Goal: Task Accomplishment & Management: Use online tool/utility

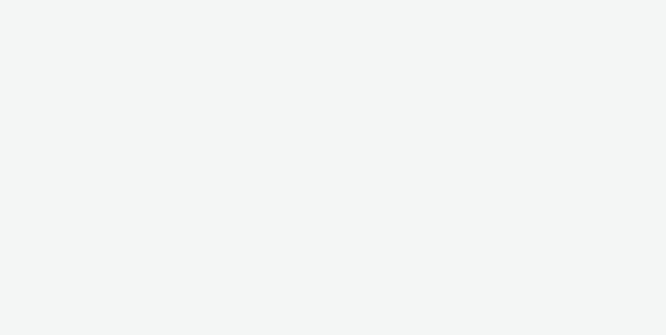
select select "a92e9084-ed6f-4e0c-8c2e-6ff03a7fde21"
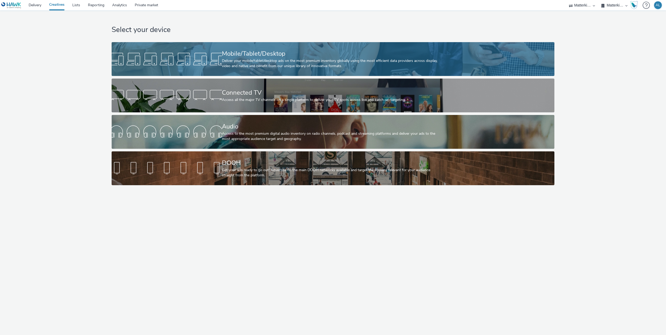
click at [215, 68] on link "Mobile/Tablet/Desktop Deliver your mobile/tablet/desktop ads on the most premiu…" at bounding box center [333, 59] width 443 height 34
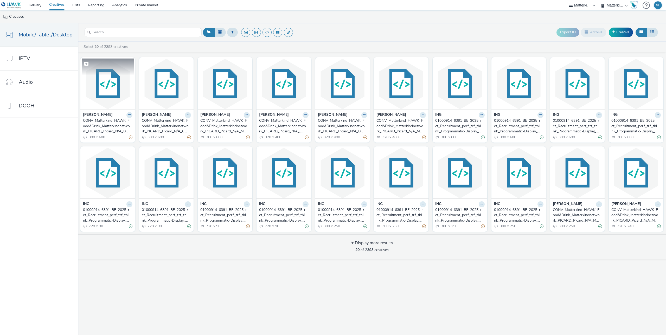
click at [116, 85] on img at bounding box center [108, 84] width 52 height 51
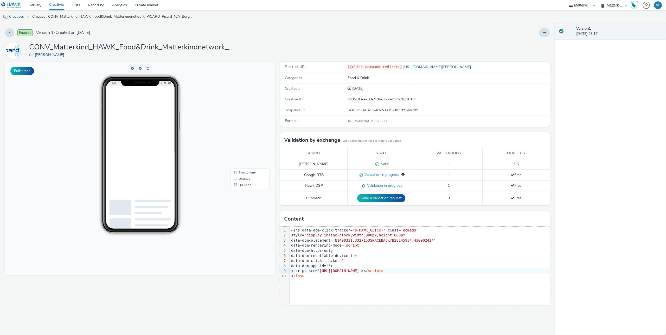
click at [378, 273] on div "<script src= 'https://www.googletagservices.com/dcm/dcmads.js' >< /script>" at bounding box center [419, 270] width 260 height 5
click at [122, 46] on h1 "CONV_Matterkind_HAWK_Food&Drink_Matterkindnetwork_PICARD_Picard_N/A_Burger_N/A-…" at bounding box center [133, 47] width 208 height 10
copy h1 "CONV_Matterkind_HAWK_Food&Drink_Matterkindnetwork_PICARD_Picard_N/A_Burger_N/A-…"
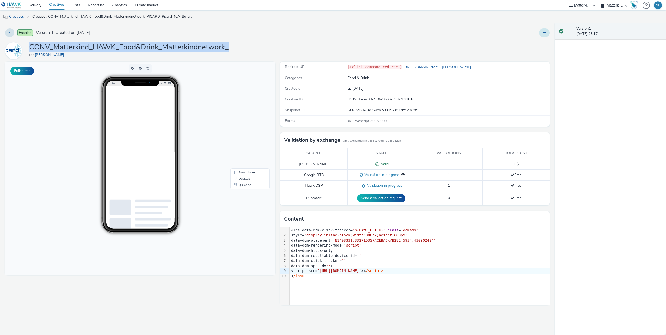
click at [548, 34] on button at bounding box center [544, 32] width 11 height 9
click at [545, 33] on icon at bounding box center [544, 33] width 3 height 4
click at [40, 6] on link "Delivery" at bounding box center [35, 5] width 21 height 10
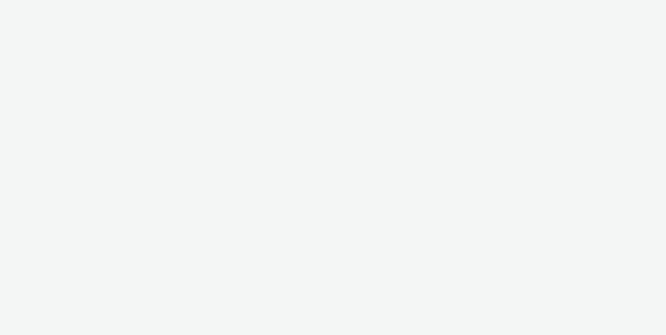
select select "a92e9084-ed6f-4e0c-8c2e-6ff03a7fde21"
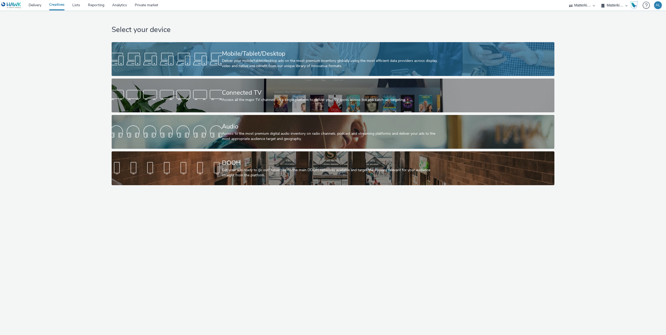
click at [236, 59] on div "Deliver your mobile/tablet/desktop ads on the most premium inventory globally u…" at bounding box center [332, 63] width 220 height 11
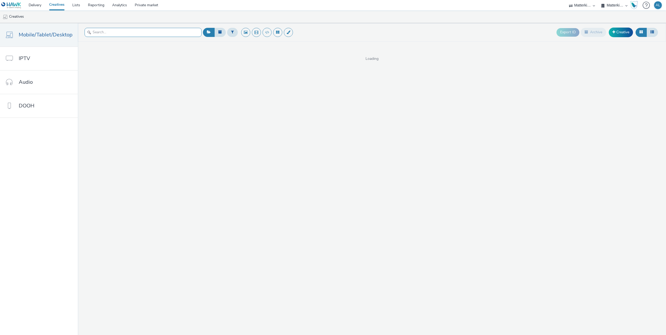
click at [164, 35] on input "text" at bounding box center [143, 32] width 117 height 9
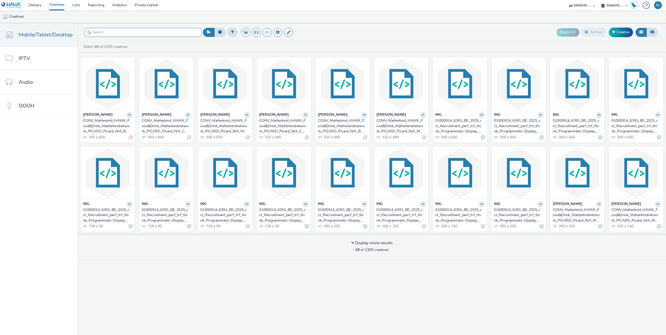
paste input "CONV_Matterkind_HAWK_Food&Drink_Matterkindnetwork_PICARD_Picard_N/A_Burger_N/A-…"
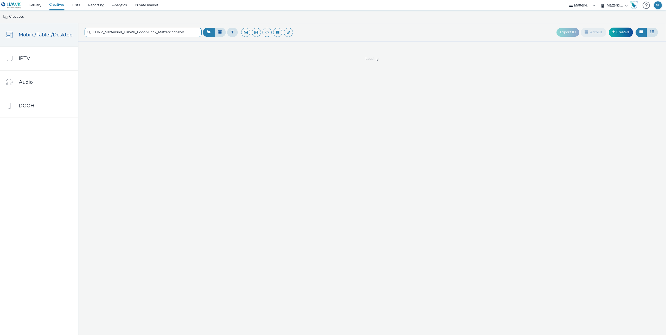
scroll to position [0, 131]
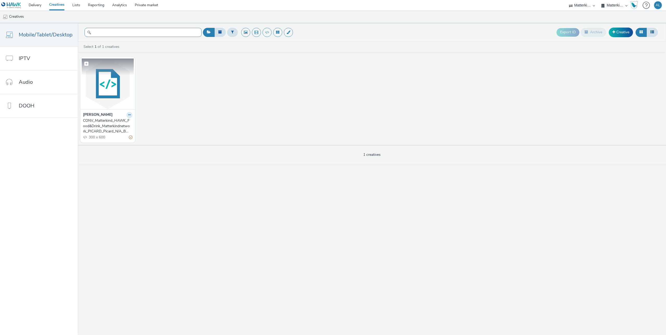
type input "CONV_Matterkind_HAWK_Food&Drink_Matterkindnetwork_PICARD_Picard_N/A_Burger_N/A-…"
click at [100, 100] on img at bounding box center [108, 84] width 52 height 51
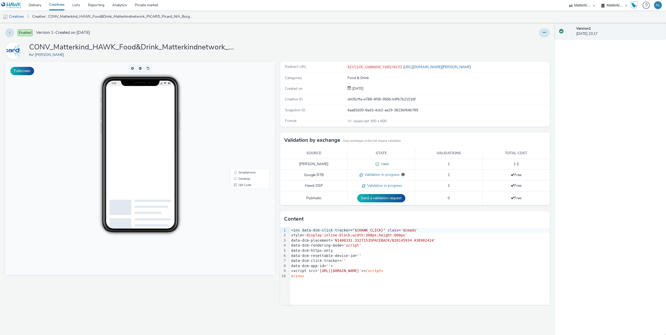
click at [543, 34] on icon at bounding box center [544, 33] width 3 height 4
click at [533, 40] on link "Edit" at bounding box center [529, 43] width 39 height 10
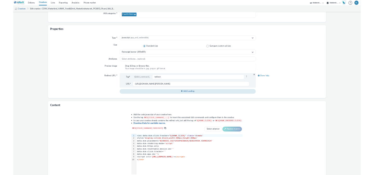
scroll to position [115, 0]
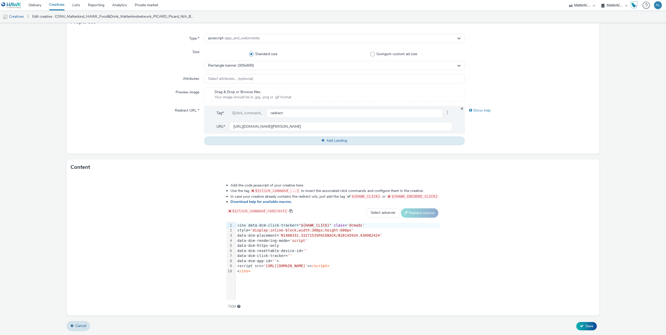
click at [232, 211] on span at bounding box center [230, 211] width 4 height 4
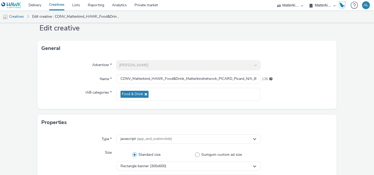
scroll to position [6, 0]
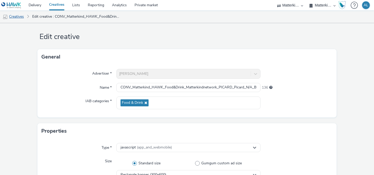
click at [19, 17] on link "Creatives" at bounding box center [13, 16] width 27 height 12
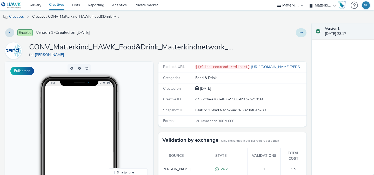
click at [301, 30] on button at bounding box center [301, 32] width 11 height 9
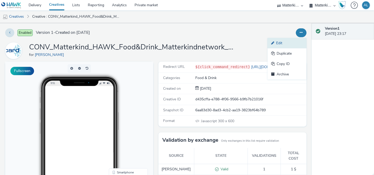
click at [286, 42] on link "Edit" at bounding box center [287, 43] width 39 height 10
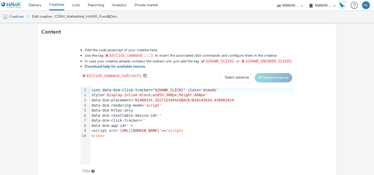
scroll to position [245, 0]
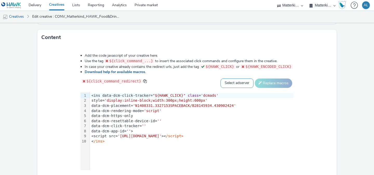
click at [235, 83] on select "Select adserver Sizmek DCM Adform Sting" at bounding box center [237, 83] width 33 height 9
select select "dcm"
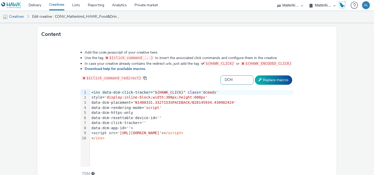
scroll to position [251, 0]
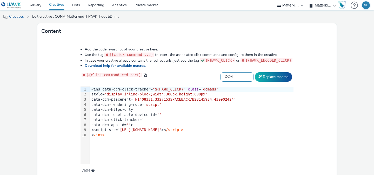
click at [237, 75] on select "Select adserver Sizmek DCM Adform Sting" at bounding box center [237, 76] width 33 height 9
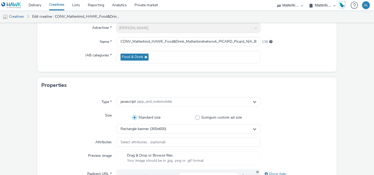
scroll to position [47, 0]
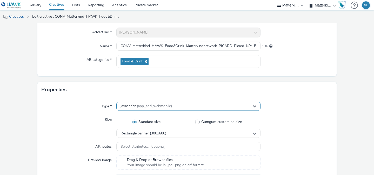
click at [217, 106] on div "javascript (app_and_webmobile)" at bounding box center [188, 106] width 144 height 9
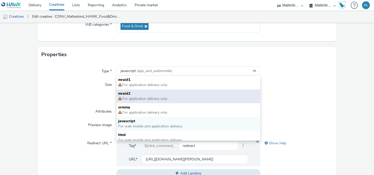
scroll to position [4, 0]
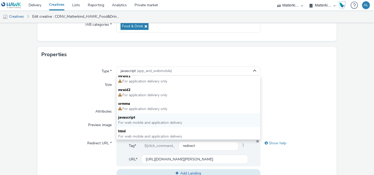
click at [286, 112] on div at bounding box center [297, 111] width 72 height 9
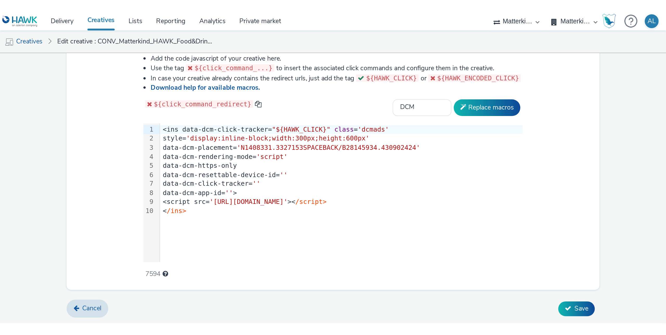
scroll to position [114, 0]
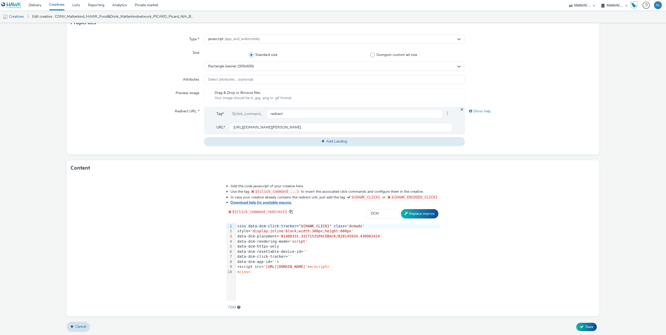
click at [261, 204] on link "Download help for available macros." at bounding box center [261, 202] width 63 height 5
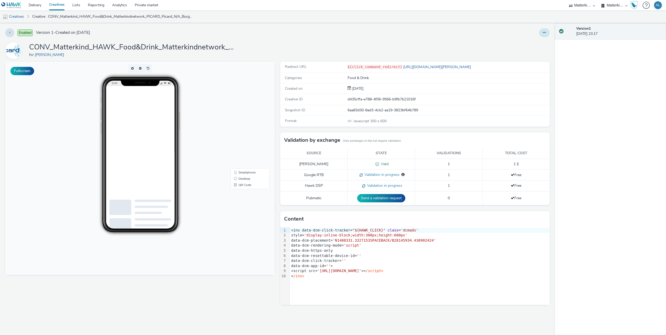
click at [544, 33] on icon at bounding box center [544, 33] width 3 height 4
click at [536, 44] on link "Edit" at bounding box center [529, 43] width 39 height 10
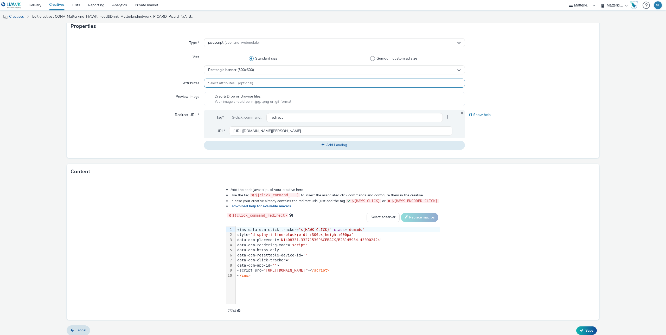
scroll to position [102, 0]
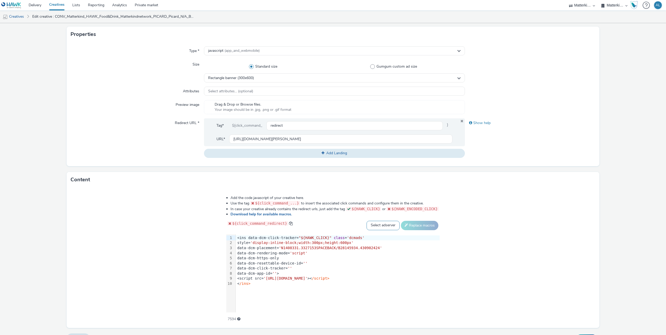
click at [379, 226] on select "Select adserver Sizmek DCM Adform Sting" at bounding box center [382, 225] width 33 height 9
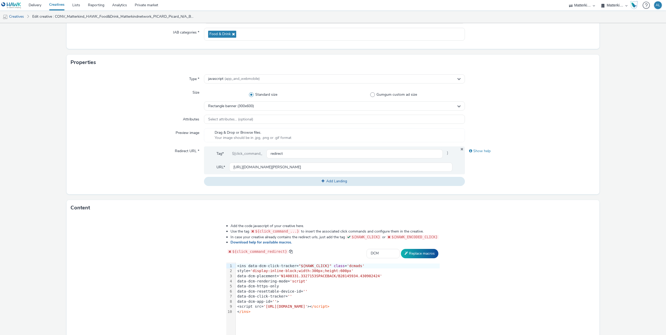
scroll to position [103, 0]
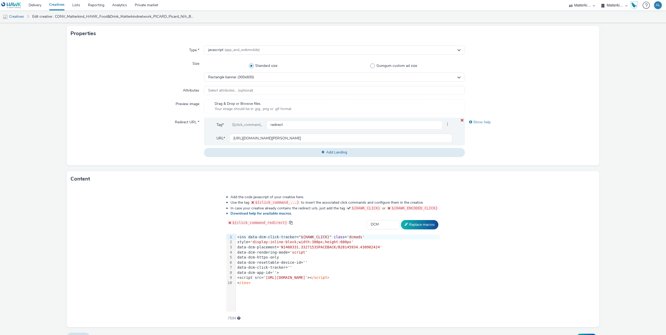
click at [461, 120] on icon at bounding box center [462, 120] width 4 height 3
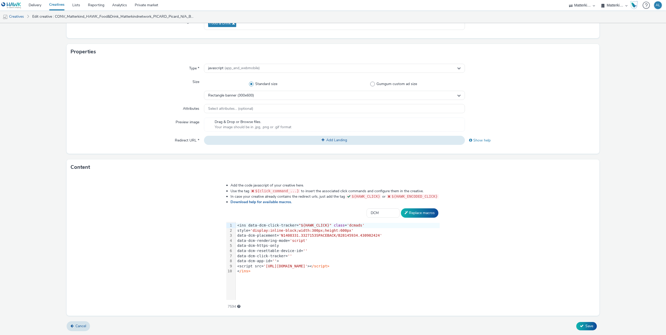
click at [261, 246] on div "data-dcm-https-only" at bounding box center [338, 245] width 204 height 5
click at [257, 271] on div "< /ins>" at bounding box center [338, 271] width 204 height 5
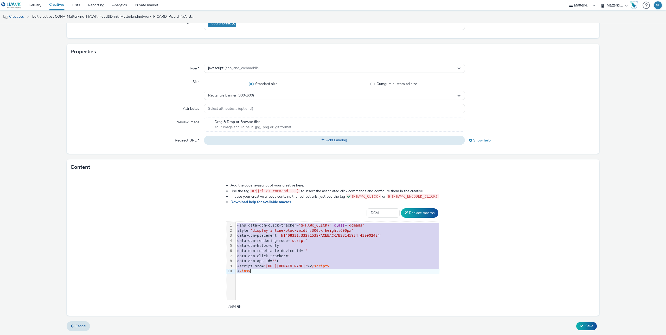
copy div "<ins data-dcm-click-tracker= "${HAWK_CLICK}" class = 'dcmads' style= 'display:i…"
click at [374, 212] on select "Select adserver Sizmek DCM Adform Sting" at bounding box center [382, 212] width 33 height 9
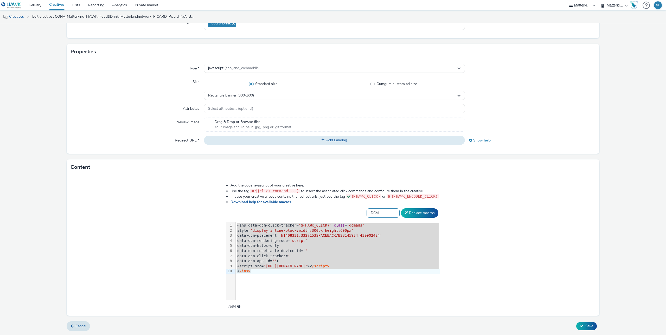
select select "default"
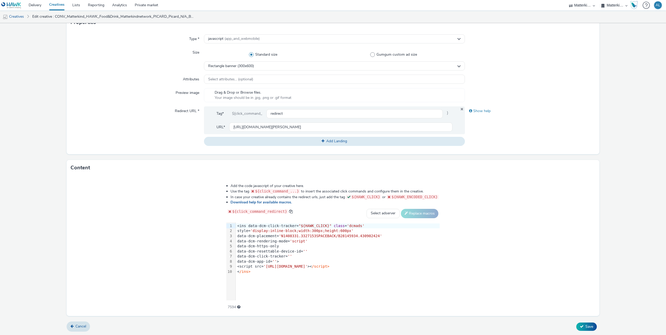
scroll to position [115, 0]
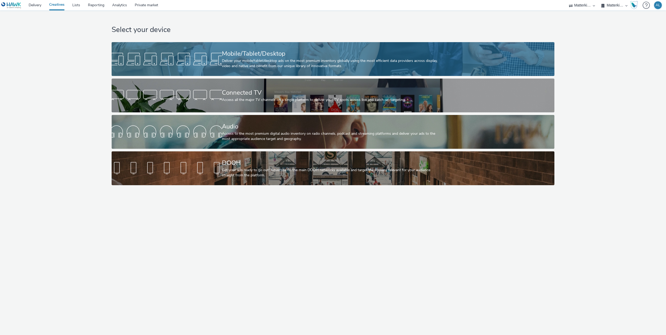
click at [227, 60] on div "Deliver your mobile/tablet/desktop ads on the most premium inventory globally u…" at bounding box center [332, 63] width 220 height 11
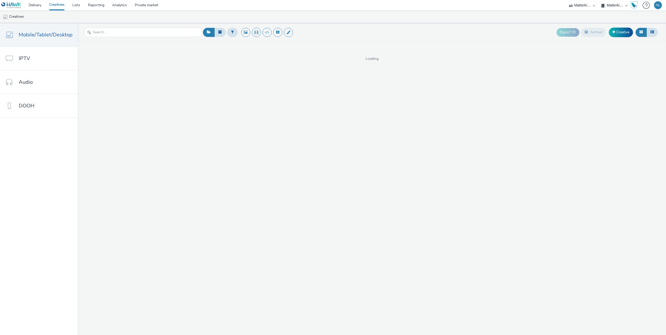
click at [583, 8] on select "ADWEB AZERION billups Connectology EHRHARDT MEDIA MGT GroupM Belgique Havas Pro…" at bounding box center [581, 5] width 31 height 10
select select "ac009755-aa48-4799-8050-7a339a378eb8"
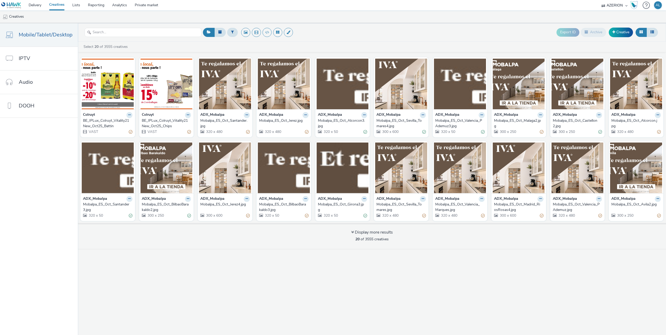
click at [611, 5] on select "ADWEB AZERION [PERSON_NAME] Connectology [PERSON_NAME] MEDIA MGT GroupM [GEOGRA…" at bounding box center [614, 5] width 31 height 10
select select "2fc77e36-bb93-4aa3-9dff-dcb08e02eac6"
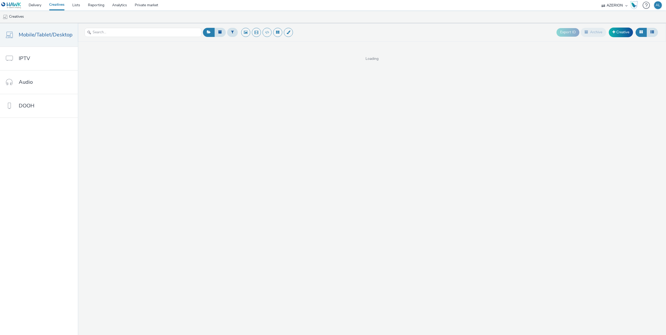
select select "ac009755-aa48-4799-8050-7a339a378eb8"
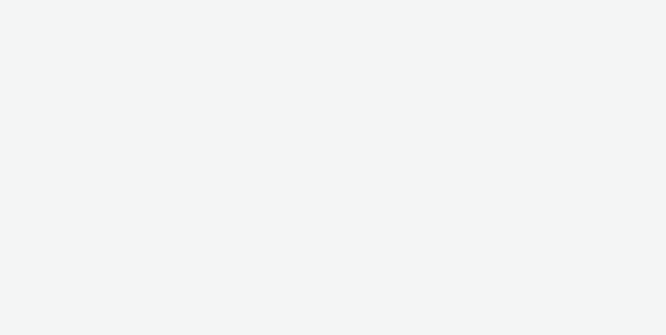
select select "2fc77e36-bb93-4aa3-9dff-dcb08e02eac6"
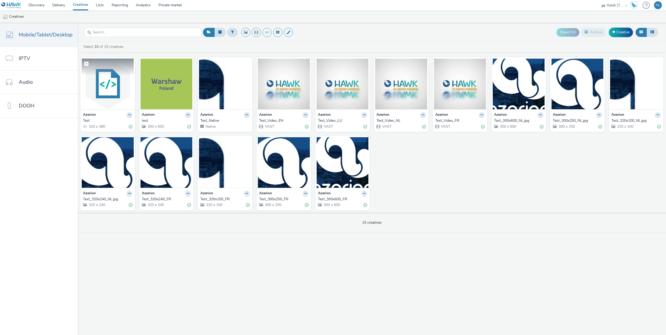
click at [97, 89] on img at bounding box center [108, 84] width 52 height 51
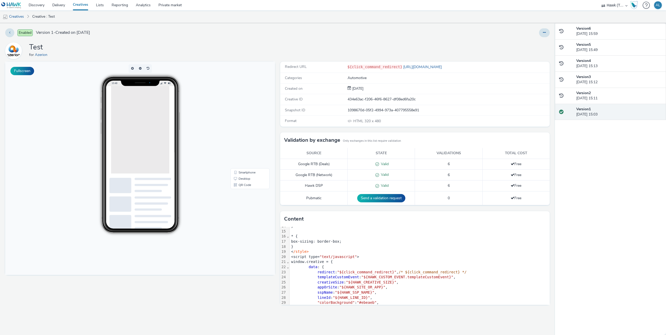
scroll to position [70, 0]
click at [542, 35] on button at bounding box center [544, 32] width 11 height 9
click at [537, 40] on link "Edit" at bounding box center [529, 43] width 39 height 10
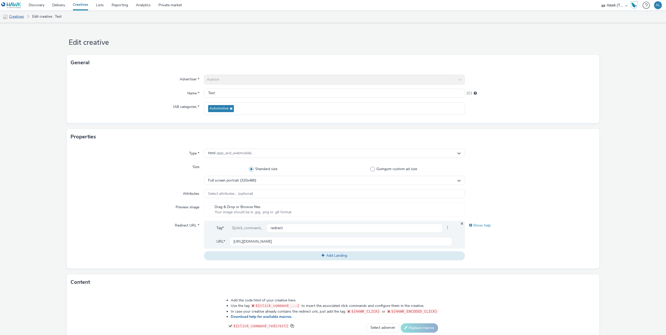
click at [19, 17] on link "Creatives" at bounding box center [13, 16] width 27 height 12
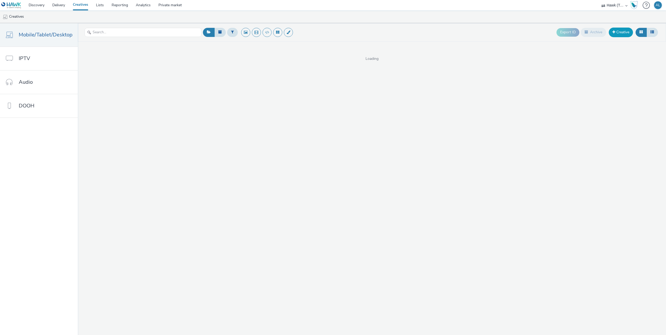
click at [614, 28] on link "Creative" at bounding box center [620, 32] width 24 height 9
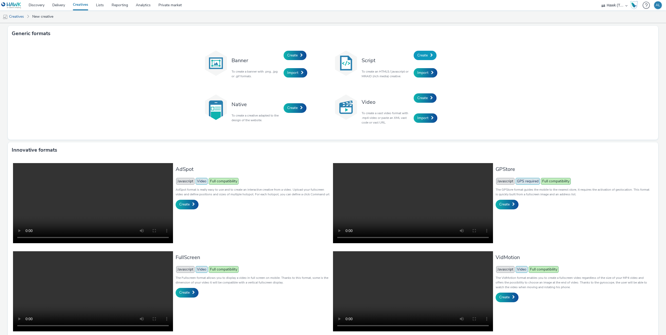
click at [426, 52] on link "Create" at bounding box center [424, 55] width 23 height 9
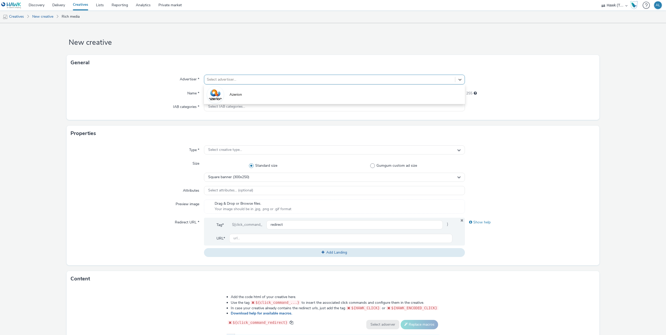
click at [212, 82] on div at bounding box center [329, 79] width 245 height 6
click at [218, 93] on img at bounding box center [215, 94] width 15 height 15
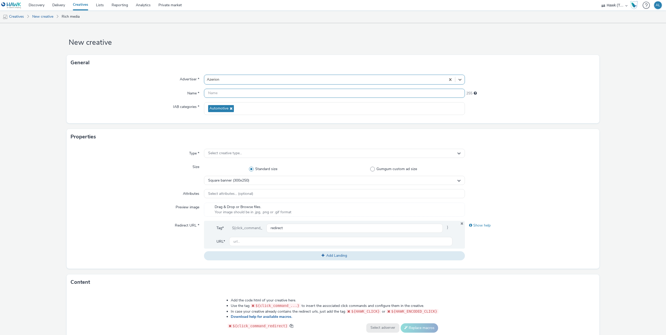
click at [229, 95] on input "text" at bounding box center [334, 93] width 261 height 9
type input "Script Test"
click at [262, 150] on div "Select creative type..." at bounding box center [334, 153] width 261 height 9
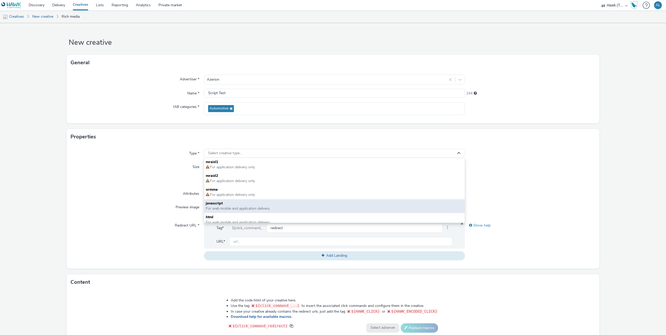
click at [231, 207] on span "For web mobile and application delivery" at bounding box center [238, 208] width 64 height 5
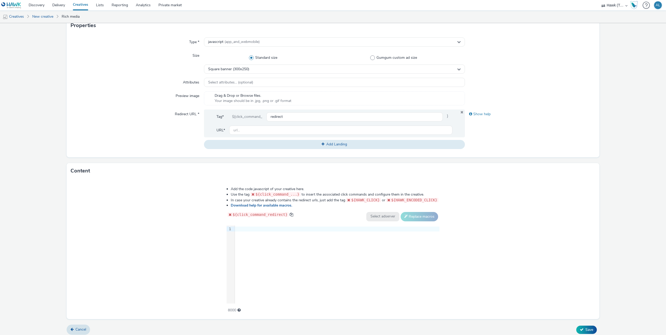
scroll to position [115, 0]
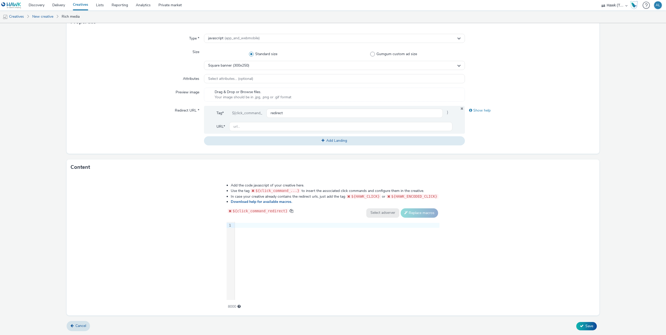
drag, startPoint x: 258, startPoint y: 232, endPoint x: 251, endPoint y: 229, distance: 7.9
click at [258, 232] on div "9 1 ›" at bounding box center [332, 261] width 213 height 78
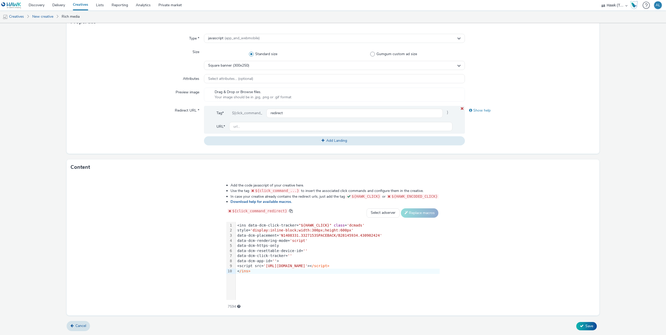
click at [462, 108] on icon at bounding box center [462, 108] width 4 height 3
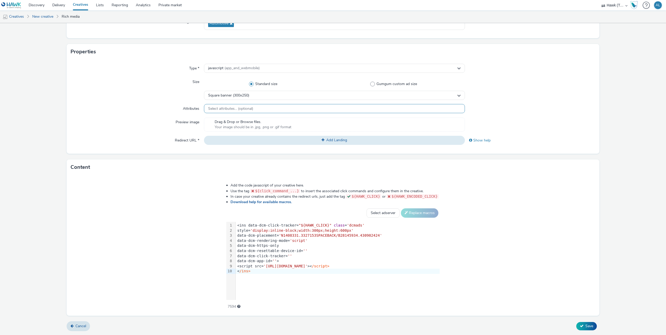
click at [290, 105] on div "Select attributes... (optional)" at bounding box center [334, 108] width 261 height 9
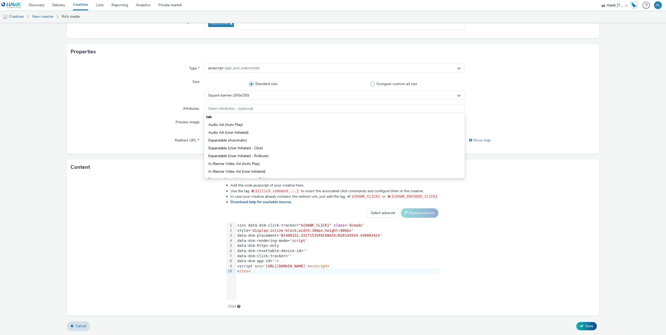
click at [275, 89] on div "Standard size Gumgum custom ad size" at bounding box center [334, 84] width 261 height 14
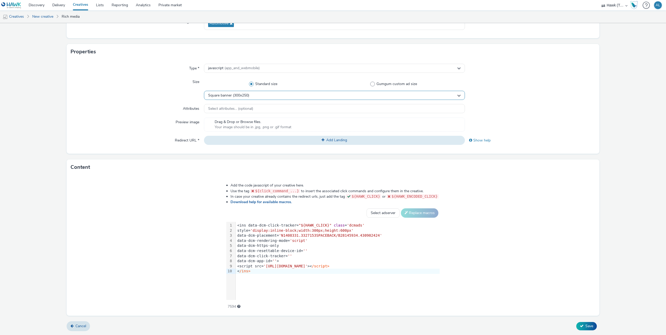
click at [275, 92] on div "Square banner (300x250)" at bounding box center [334, 95] width 261 height 9
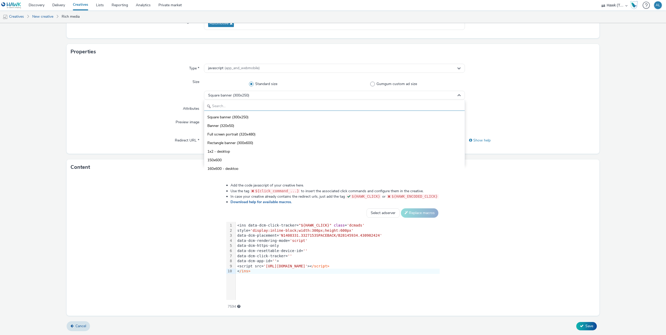
click at [265, 105] on input "text" at bounding box center [334, 106] width 260 height 9
type input "300"
click at [265, 127] on li "Rectangle banner (300x600)" at bounding box center [334, 125] width 260 height 9
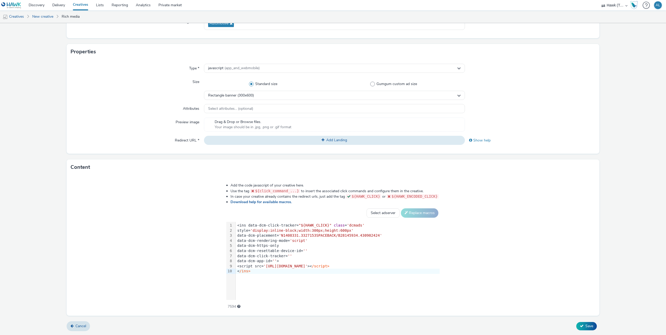
click at [515, 119] on div at bounding box center [530, 125] width 131 height 14
click at [581, 323] on button "Save" at bounding box center [586, 326] width 21 height 8
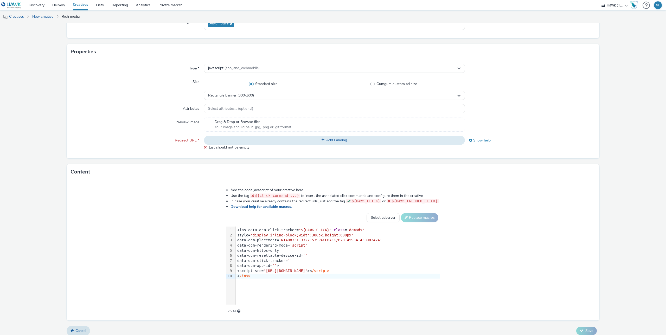
scroll to position [90, 0]
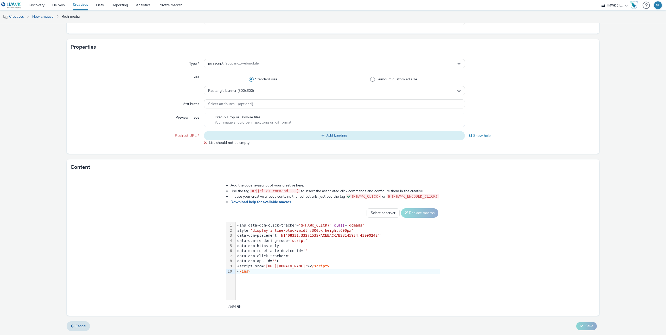
click at [295, 135] on button "Add Landing" at bounding box center [334, 135] width 261 height 9
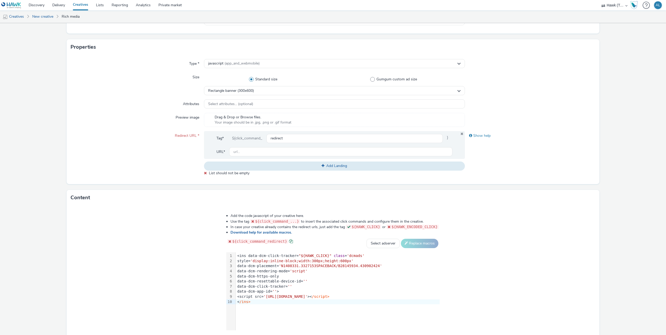
click at [291, 241] on span at bounding box center [291, 241] width 4 height 4
click at [272, 151] on input "text" at bounding box center [340, 151] width 223 height 9
type input "https://www.azerion.com/"
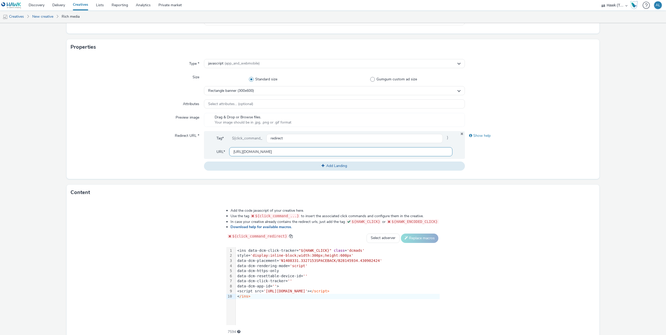
scroll to position [115, 0]
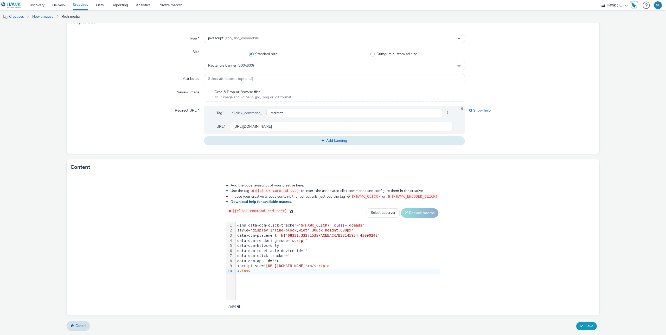
click at [578, 325] on button "Save" at bounding box center [586, 326] width 21 height 8
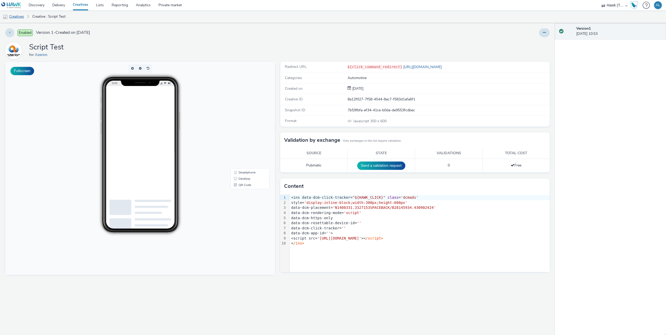
click at [23, 17] on link "Creatives" at bounding box center [13, 16] width 27 height 12
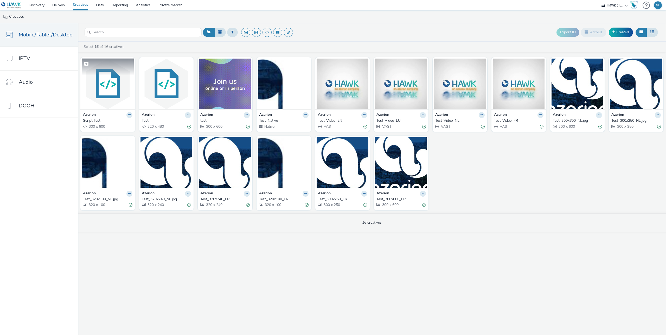
click at [120, 92] on img at bounding box center [108, 84] width 52 height 51
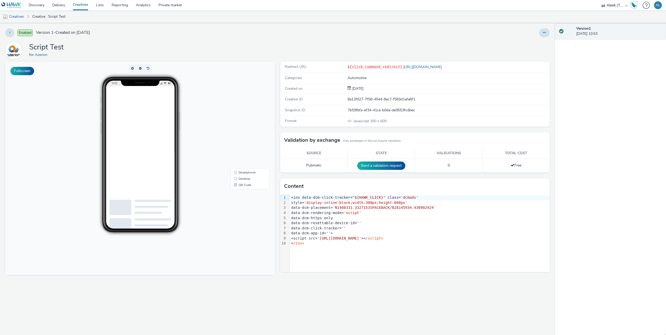
scroll to position [1, 0]
click at [547, 33] on button at bounding box center [544, 32] width 11 height 9
click at [527, 41] on link "Edit" at bounding box center [529, 43] width 39 height 10
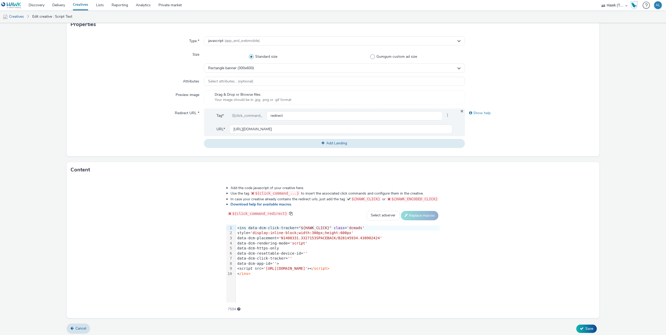
scroll to position [115, 0]
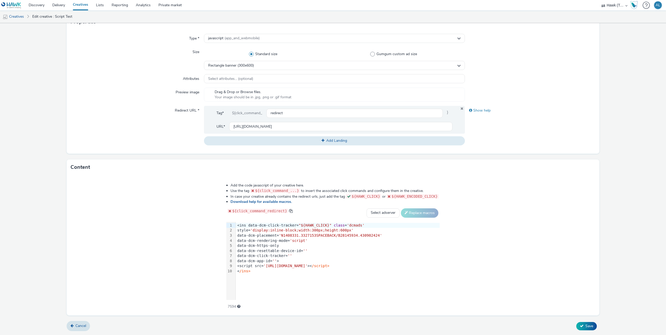
drag, startPoint x: 382, startPoint y: 206, endPoint x: 381, endPoint y: 211, distance: 5.6
click at [382, 206] on div "Add the code javascript of your creative here. Use the tag ${click_command_...}…" at bounding box center [332, 243] width 251 height 128
click at [381, 213] on select "Select adserver Sizmek DCM Adform Sting" at bounding box center [382, 212] width 33 height 9
select select "dcm"
click at [414, 214] on button "Replace macros" at bounding box center [419, 212] width 37 height 9
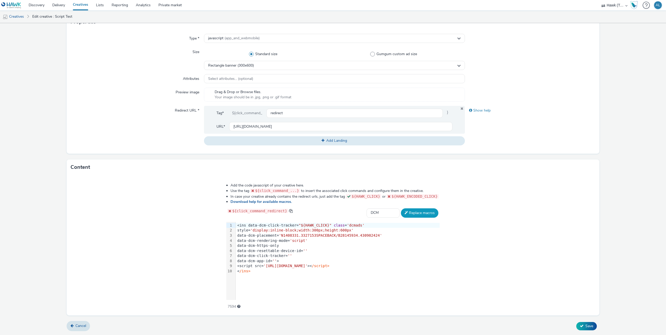
click at [426, 215] on button "Replace macros" at bounding box center [419, 212] width 37 height 9
click at [582, 322] on button "Save" at bounding box center [586, 326] width 21 height 8
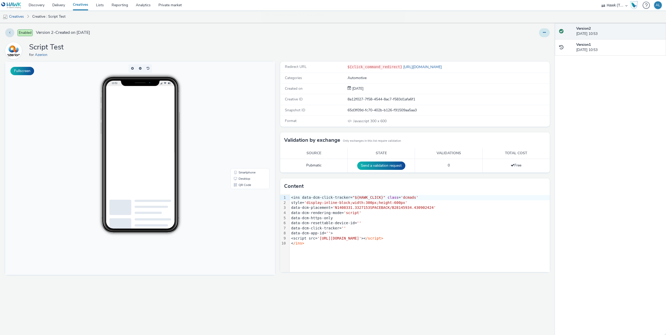
click at [541, 35] on button at bounding box center [544, 32] width 11 height 9
click at [527, 72] on link "Archive" at bounding box center [529, 74] width 39 height 10
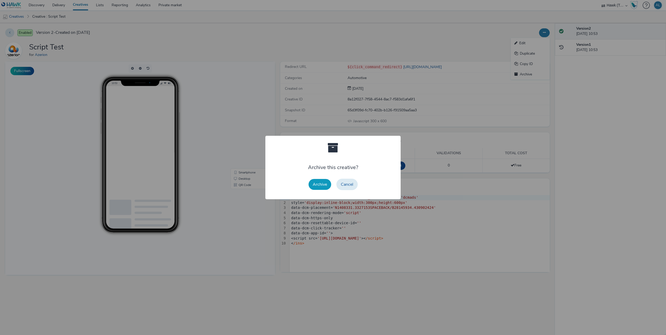
click at [319, 181] on button "Archive" at bounding box center [319, 184] width 23 height 11
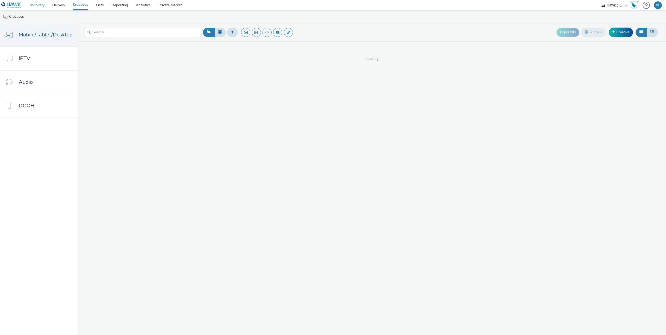
click at [34, 4] on link "Discovery" at bounding box center [37, 5] width 24 height 10
select select "2fc77e36-bb93-4aa3-9dff-dcb08e02eac6"
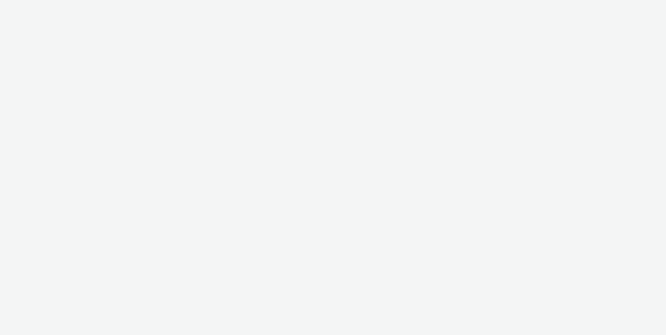
select select "2fc77e36-bb93-4aa3-9dff-dcb08e02eac6"
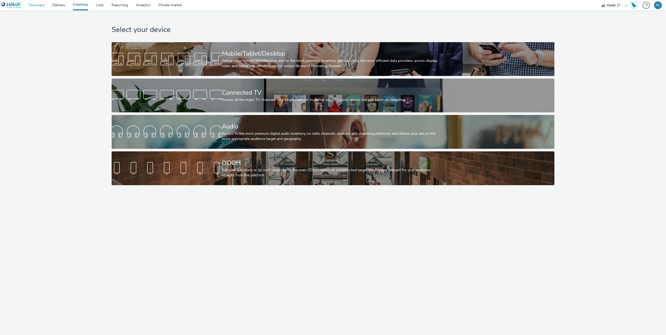
click at [40, 6] on link "Discovery" at bounding box center [37, 5] width 24 height 10
